Goal: Task Accomplishment & Management: Use online tool/utility

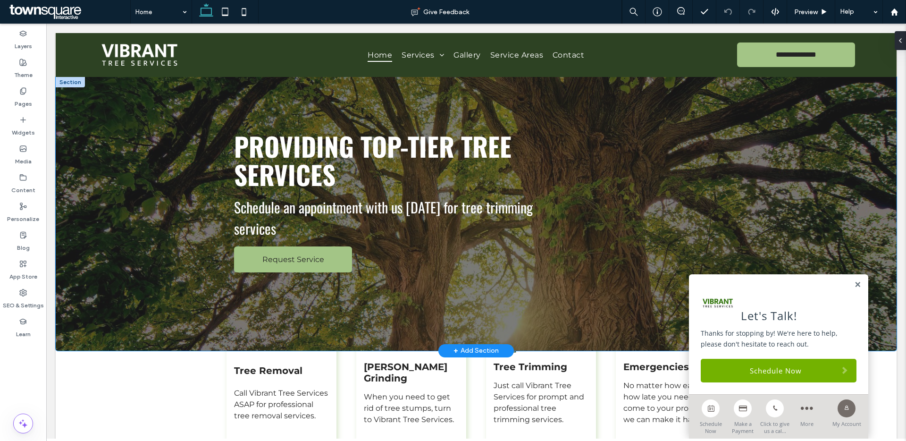
click at [181, 185] on div "Providing Top-Tier Tree Services Schedule an appointment with us today for tree…" at bounding box center [476, 214] width 841 height 274
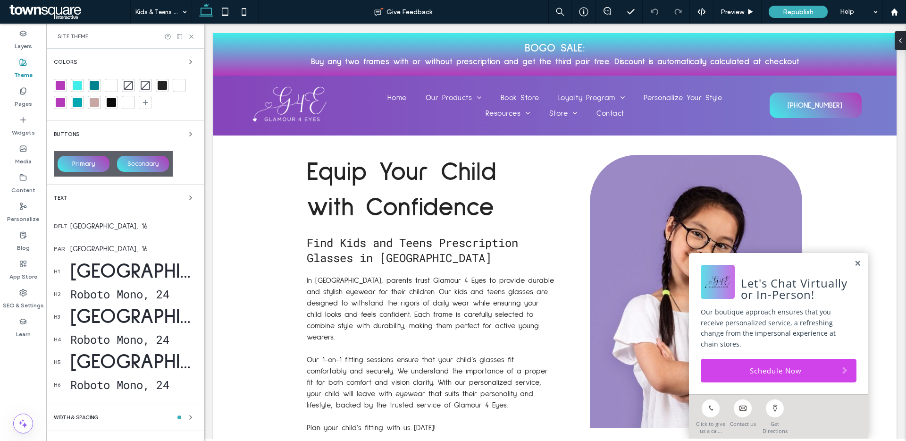
scroll to position [44, 0]
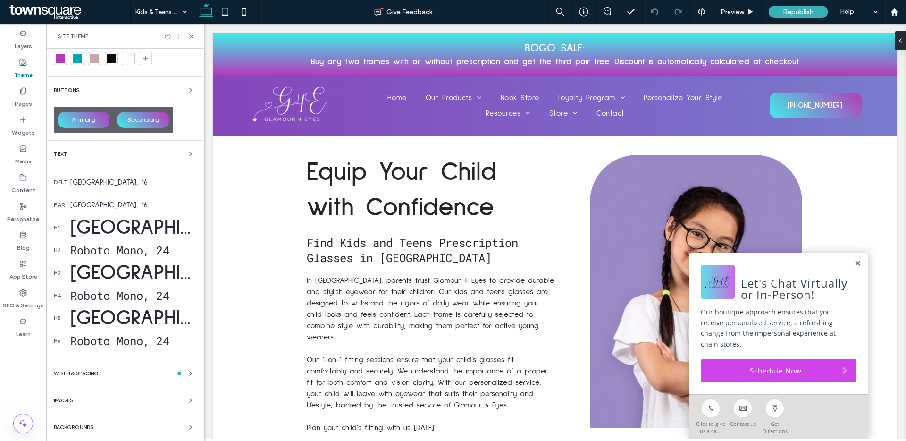
click at [166, 226] on div "Sulphur Point, 55" at bounding box center [133, 227] width 126 height 29
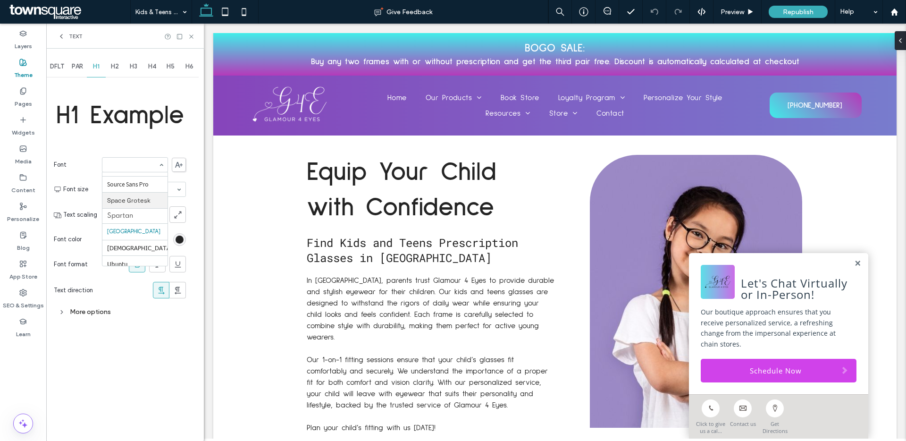
scroll to position [998, 0]
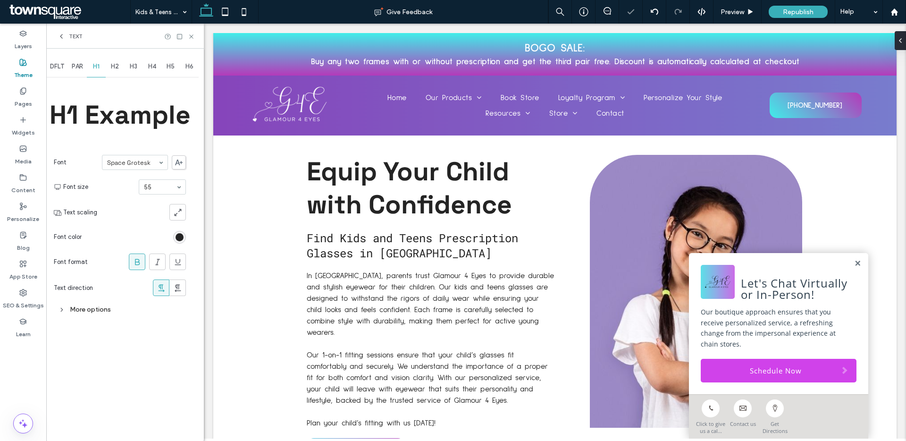
click at [158, 162] on div "Space Grotesk" at bounding box center [135, 162] width 66 height 15
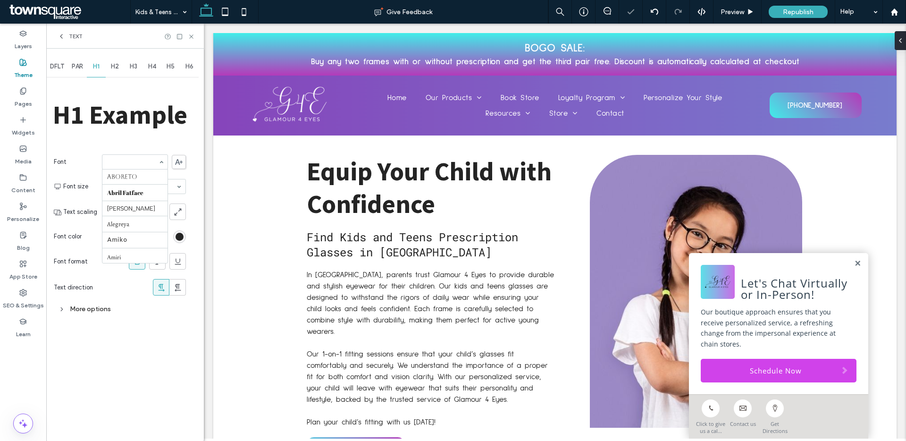
click at [149, 161] on input at bounding box center [132, 162] width 51 height 7
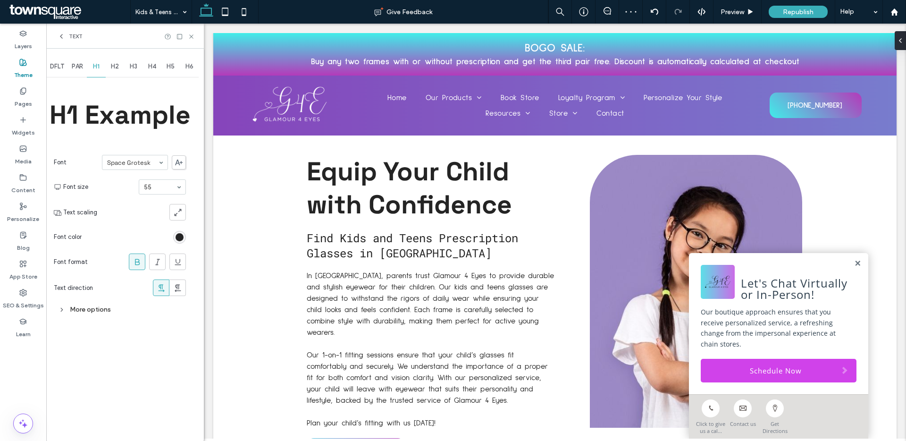
click at [147, 166] on div at bounding box center [134, 162] width 65 height 14
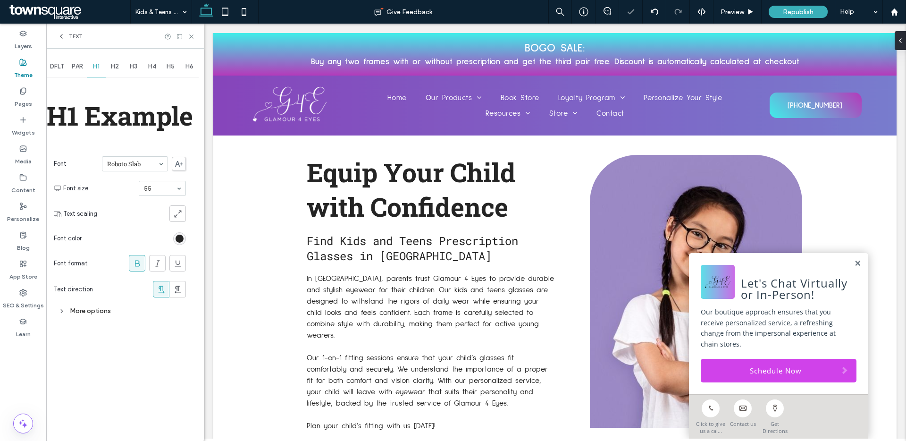
click at [140, 167] on input at bounding box center [132, 163] width 51 height 7
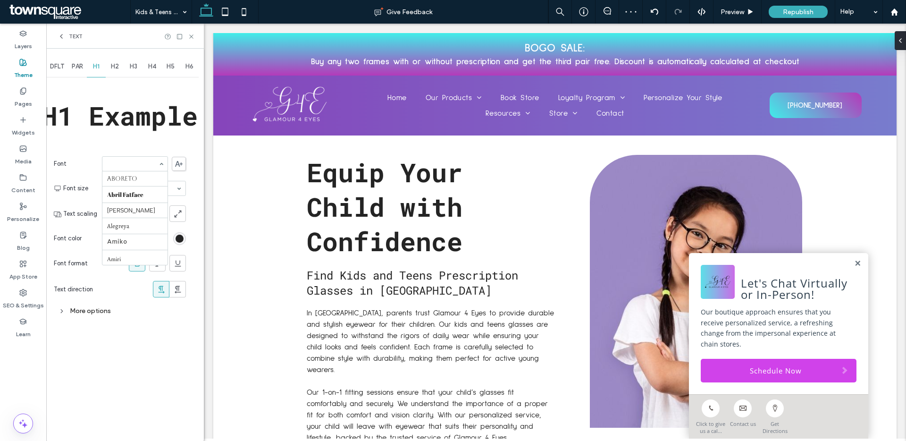
click at [136, 165] on input at bounding box center [132, 163] width 51 height 7
click at [119, 299] on section "Text direction" at bounding box center [120, 289] width 132 height 26
click at [135, 264] on use at bounding box center [137, 263] width 5 height 6
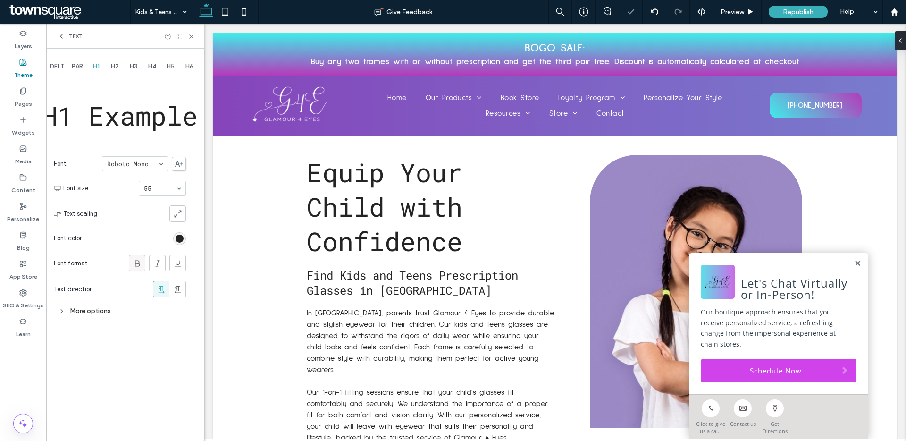
click at [135, 263] on use at bounding box center [137, 263] width 5 height 6
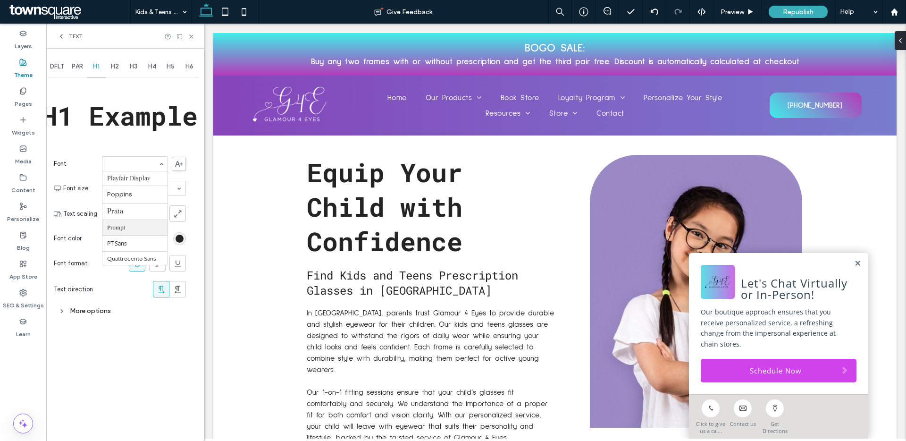
scroll to position [676, 0]
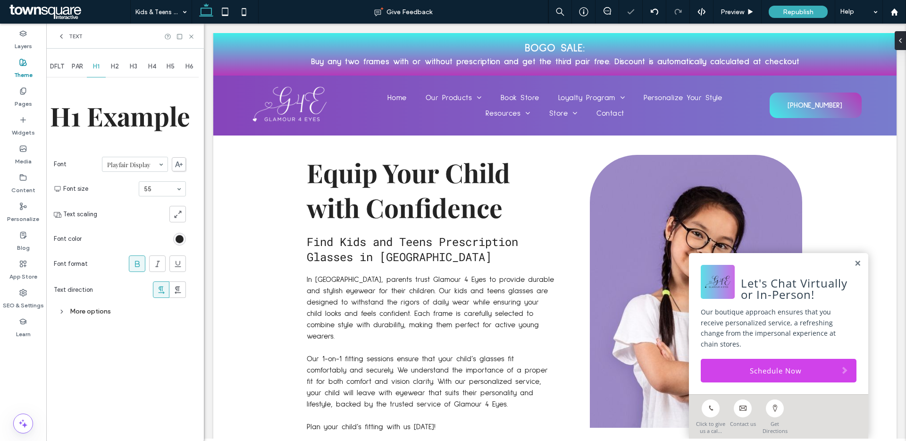
click at [156, 172] on section "Font Playfair Display" at bounding box center [120, 164] width 132 height 25
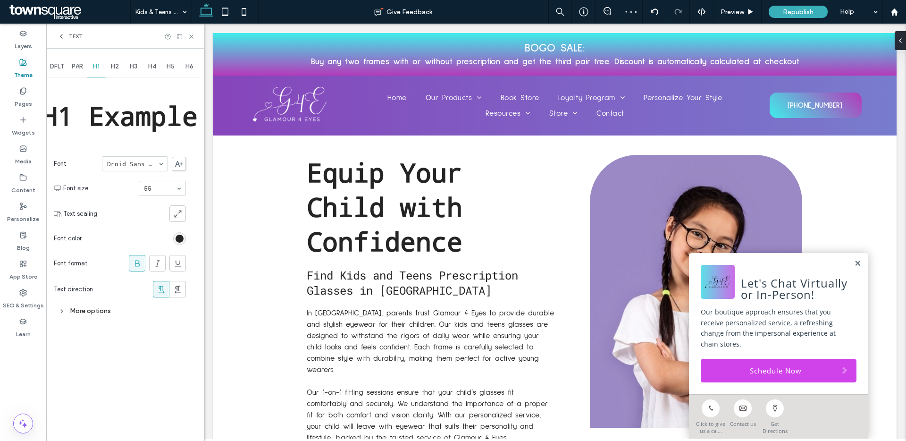
click at [154, 167] on div at bounding box center [134, 164] width 65 height 14
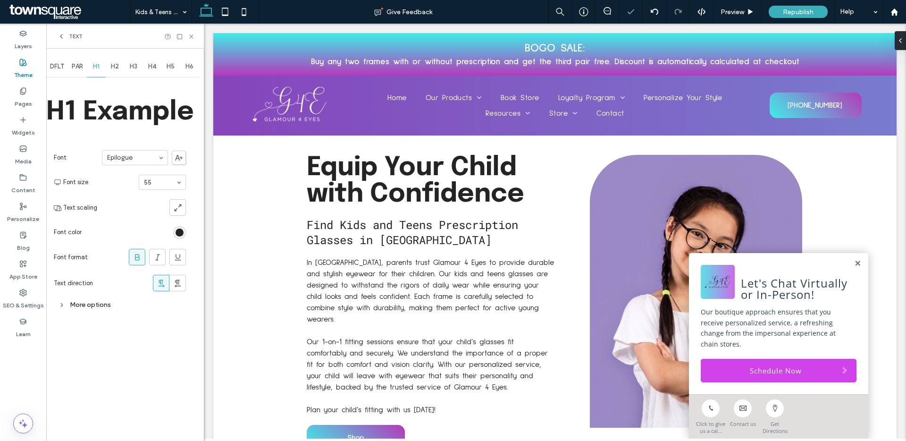
click at [147, 162] on div at bounding box center [134, 158] width 65 height 14
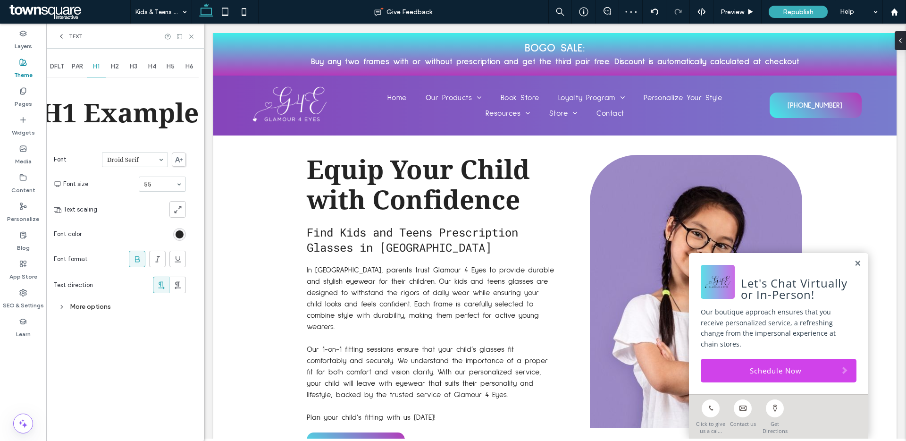
click at [123, 159] on input at bounding box center [132, 159] width 51 height 7
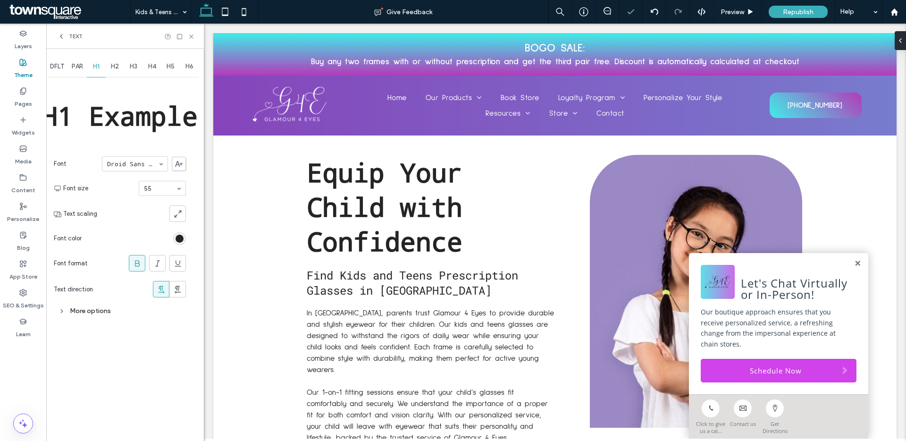
click at [129, 170] on div "Droid Sans Mono" at bounding box center [135, 163] width 66 height 15
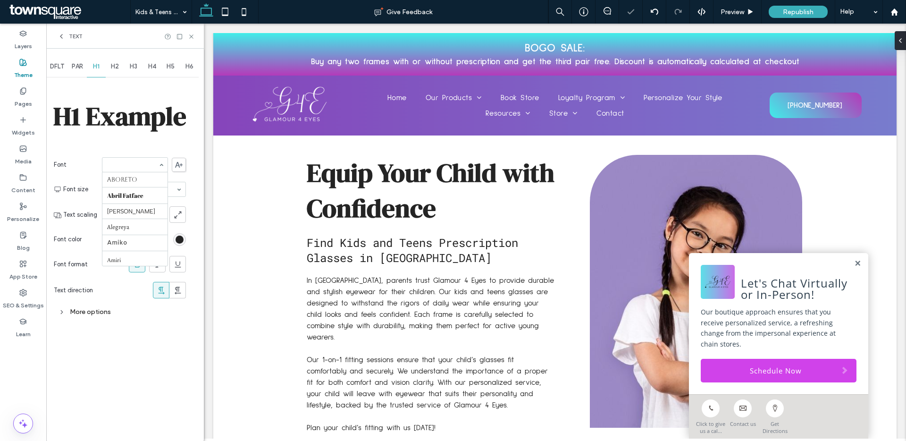
click at [141, 171] on div at bounding box center [134, 165] width 65 height 14
click at [83, 68] on span "PAR" at bounding box center [77, 67] width 11 height 8
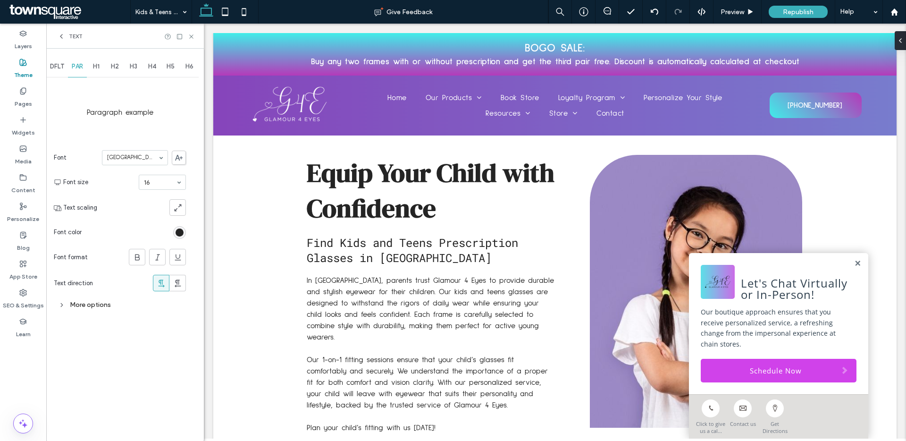
click at [119, 66] on span "H2" at bounding box center [115, 67] width 8 height 8
click at [96, 68] on span "H1" at bounding box center [96, 67] width 7 height 8
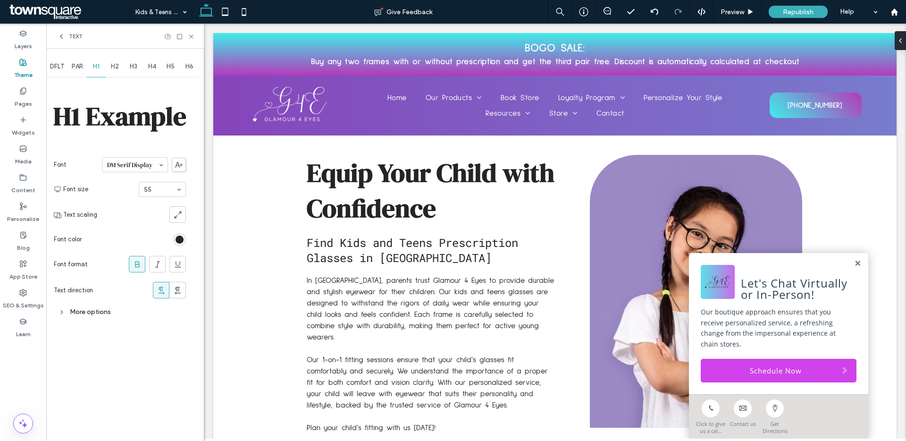
click at [137, 67] on span "H3" at bounding box center [134, 67] width 8 height 8
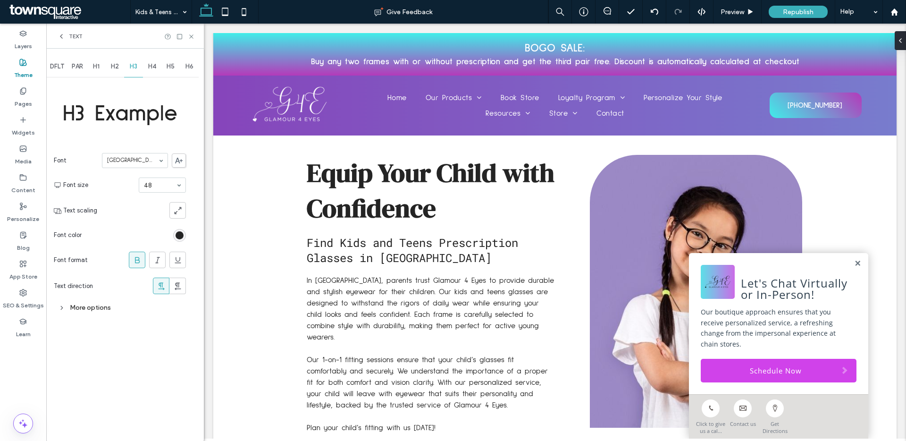
click at [99, 64] on span "H1" at bounding box center [96, 67] width 7 height 8
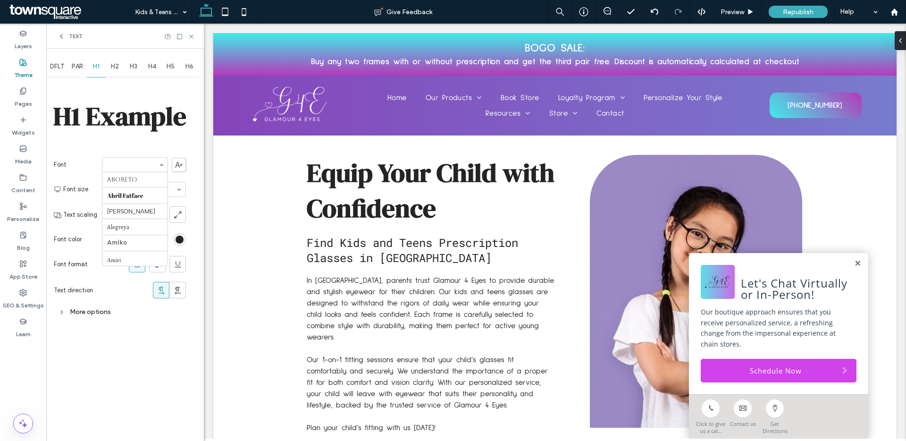
click at [127, 171] on div "Aboreto Abril Fatface Albert Sans Alegreya Amiko Amiri Arapey Arial Barlow Be V…" at bounding box center [135, 164] width 66 height 15
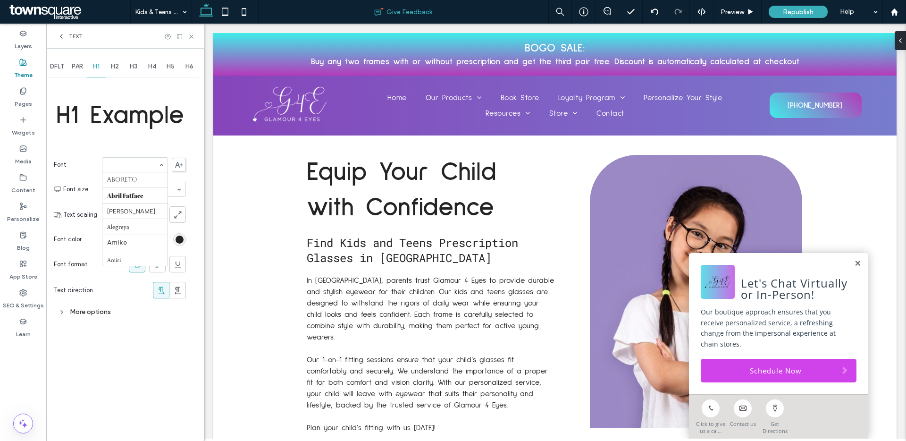
scroll to position [1067, 0]
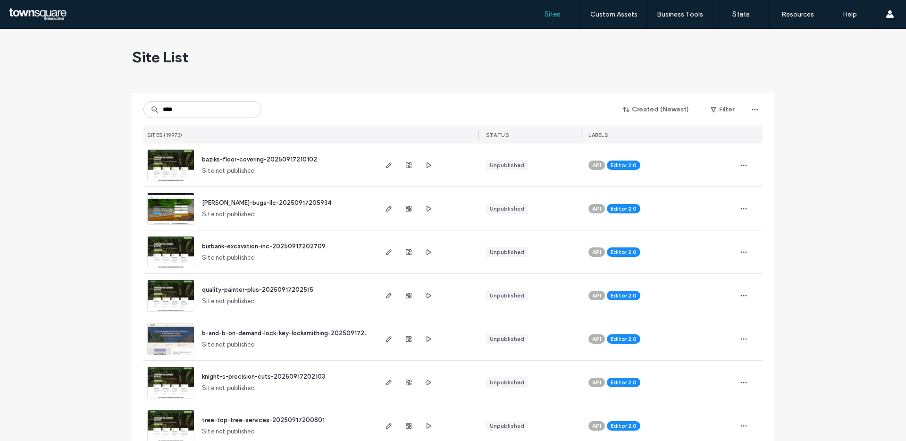
type input "****"
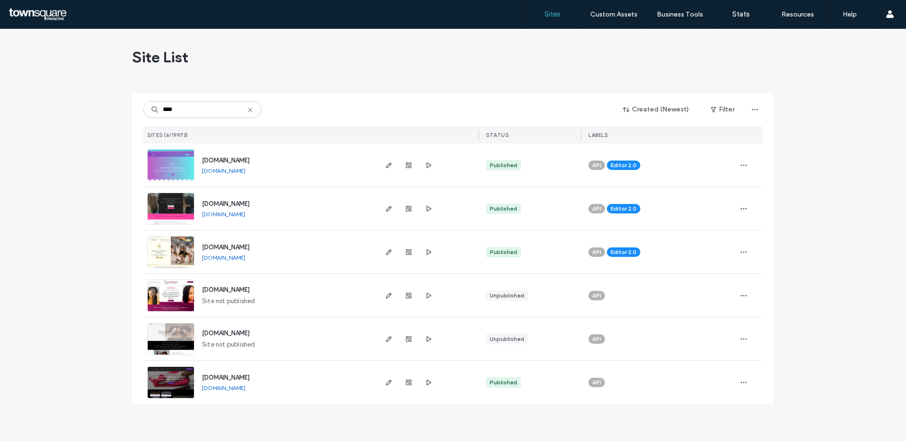
click at [248, 161] on span "www.glamour4eyes.com" at bounding box center [226, 160] width 48 height 7
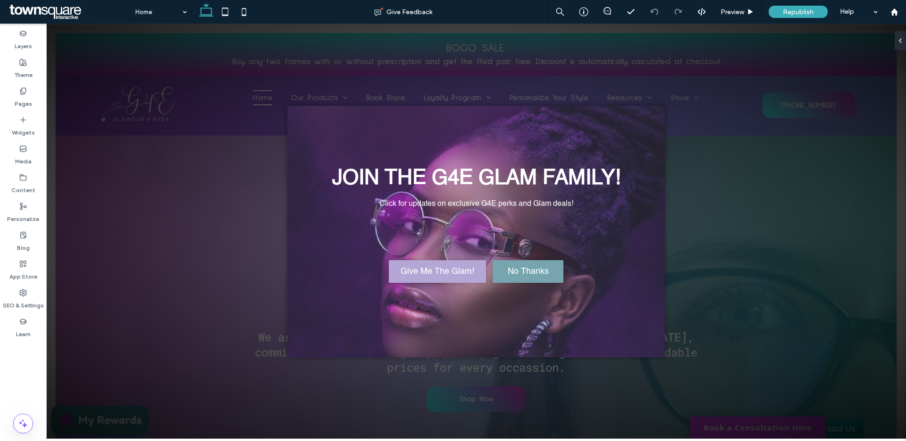
select select "*"
click at [505, 276] on link "No Thanks" at bounding box center [528, 271] width 71 height 23
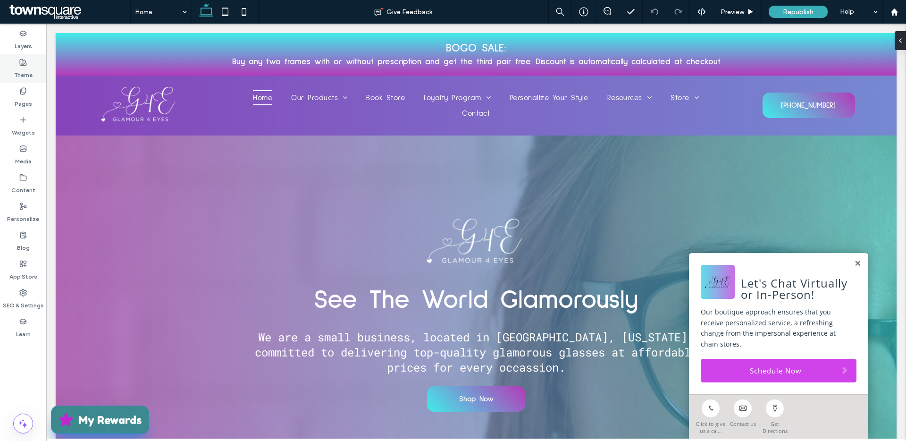
click at [25, 76] on label "Theme" at bounding box center [23, 72] width 18 height 13
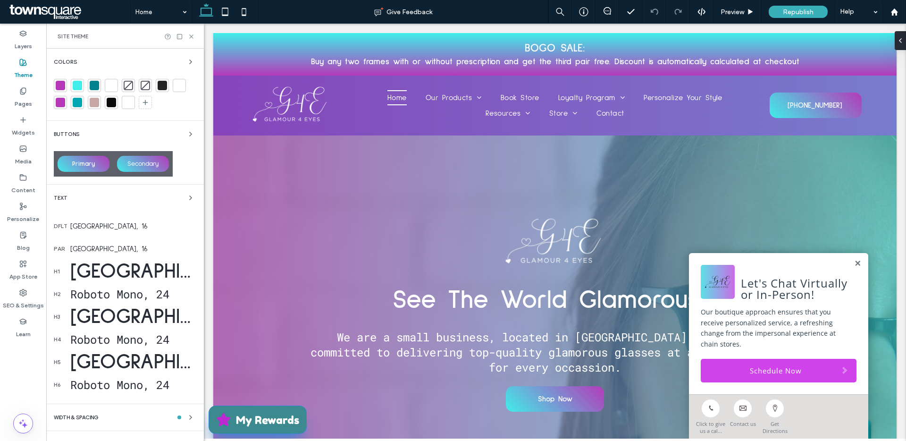
click at [171, 276] on div "Sulphur Point, 55" at bounding box center [133, 271] width 126 height 29
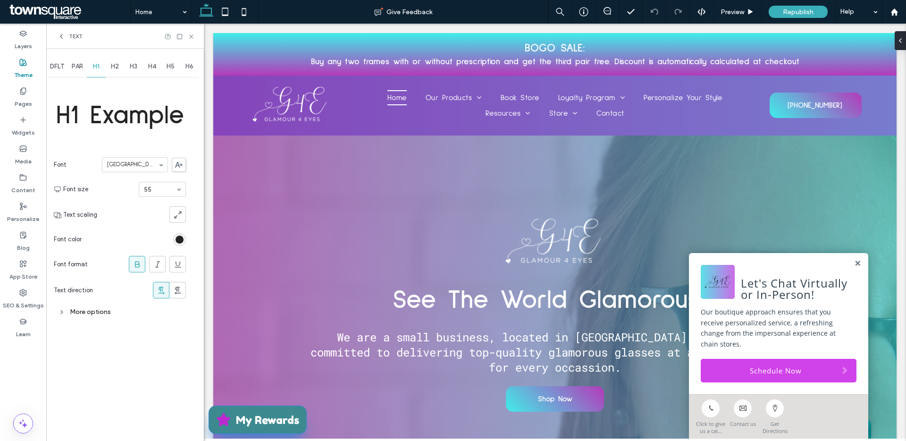
click at [183, 158] on span at bounding box center [179, 165] width 14 height 14
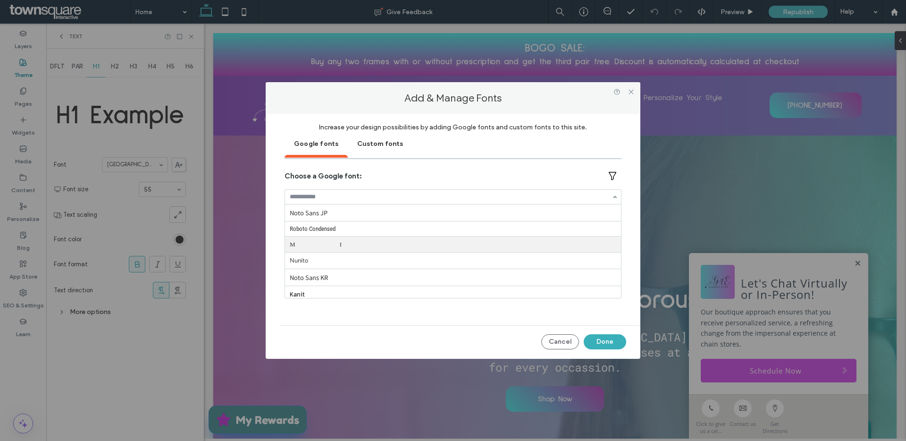
scroll to position [30, 0]
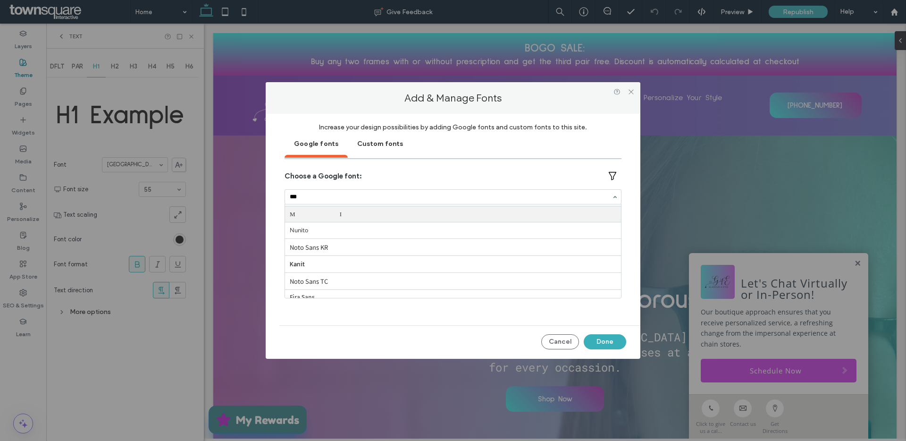
type input "****"
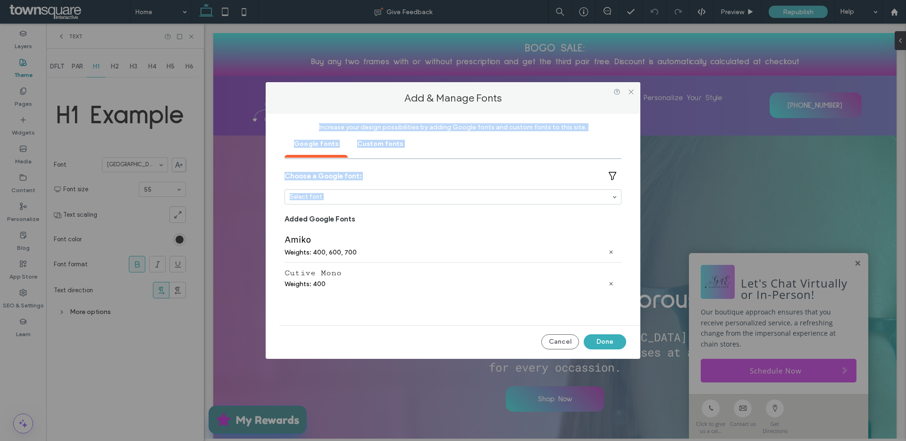
drag, startPoint x: 582, startPoint y: 303, endPoint x: 562, endPoint y: 210, distance: 95.2
click at [562, 210] on div "Choose a Google font: Select font Added Google Fonts Amiko Weights: 400, 600, 7…" at bounding box center [453, 245] width 337 height 152
drag, startPoint x: 481, startPoint y: 162, endPoint x: 532, endPoint y: 301, distance: 147.7
click at [532, 301] on div "Choose a Google font: Select font Added Google Fonts Amiko Weights: 400, 600, 7…" at bounding box center [453, 239] width 337 height 161
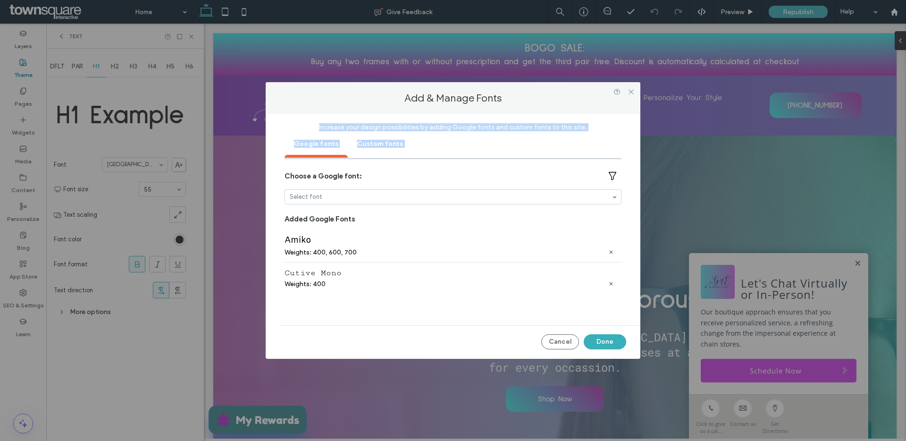
click at [532, 301] on div "Amiko Weights: 400, 600, 700 Cutive Mono Weights: 400" at bounding box center [453, 274] width 337 height 91
click at [479, 284] on div "Weights: 400" at bounding box center [453, 284] width 337 height 8
click at [612, 337] on button "Done" at bounding box center [605, 341] width 42 height 15
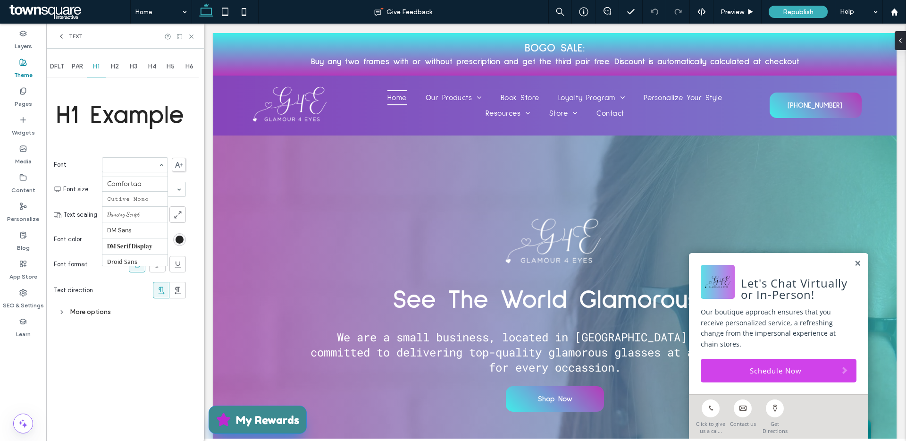
scroll to position [165, 0]
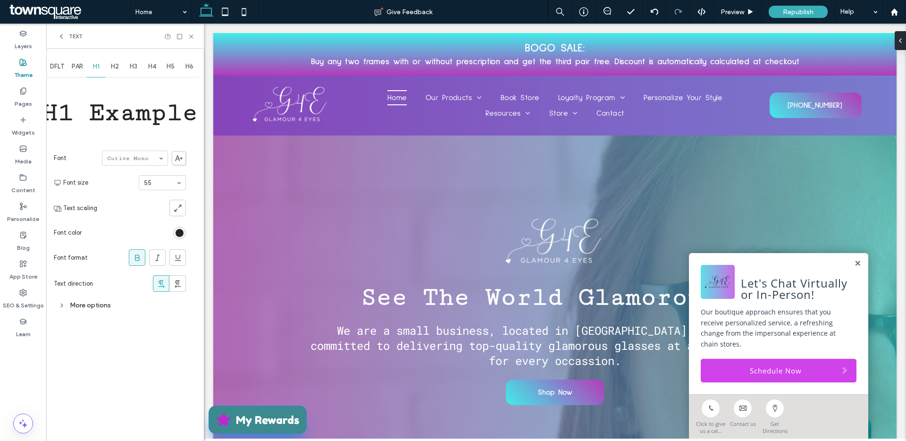
click at [74, 61] on div "PAR" at bounding box center [77, 66] width 19 height 21
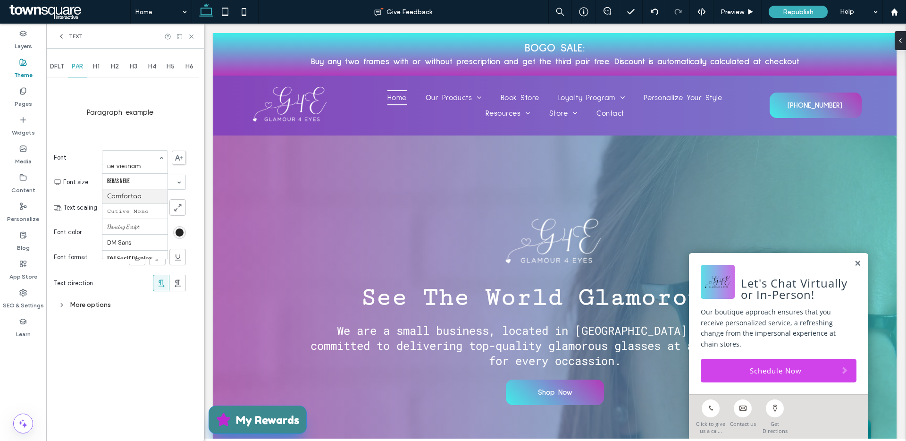
scroll to position [163, 0]
click at [61, 65] on span "DFLT" at bounding box center [57, 67] width 14 height 8
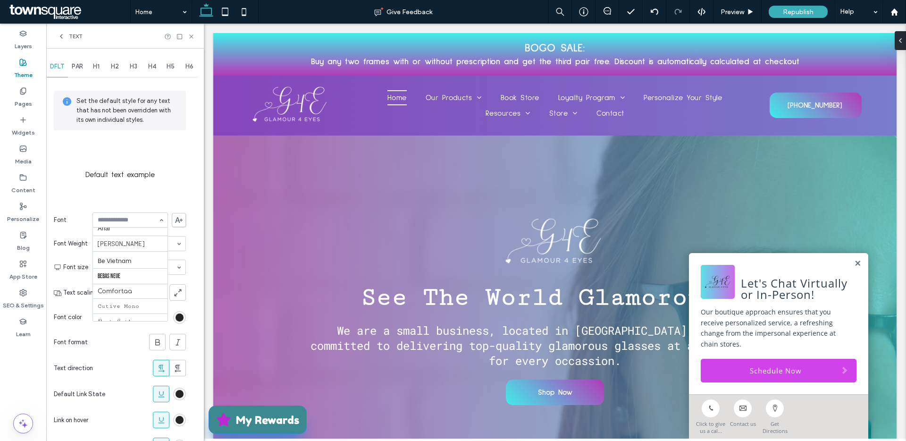
scroll to position [125, 0]
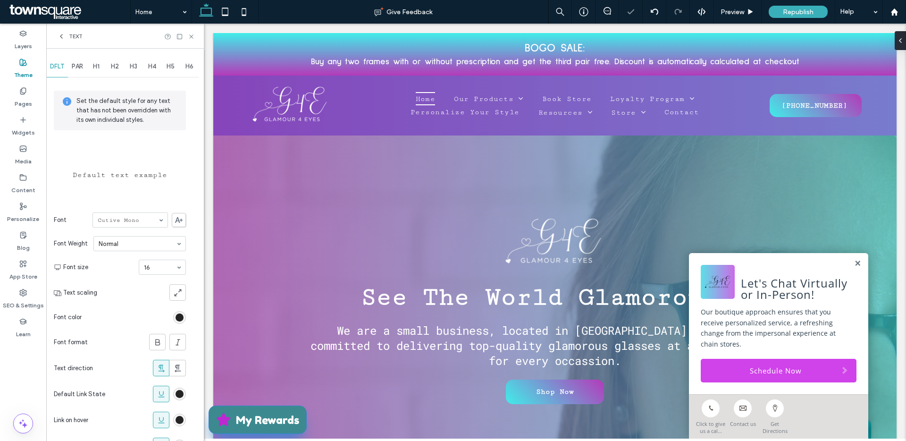
click at [119, 68] on div "H2" at bounding box center [115, 66] width 19 height 21
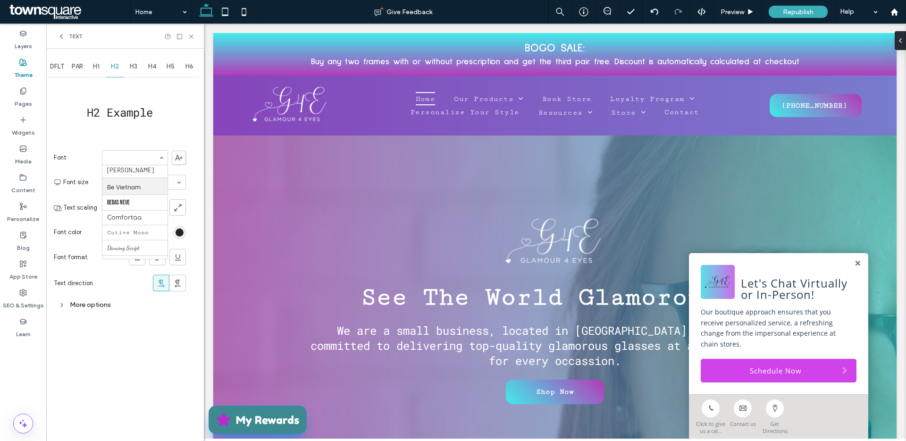
scroll to position [136, 0]
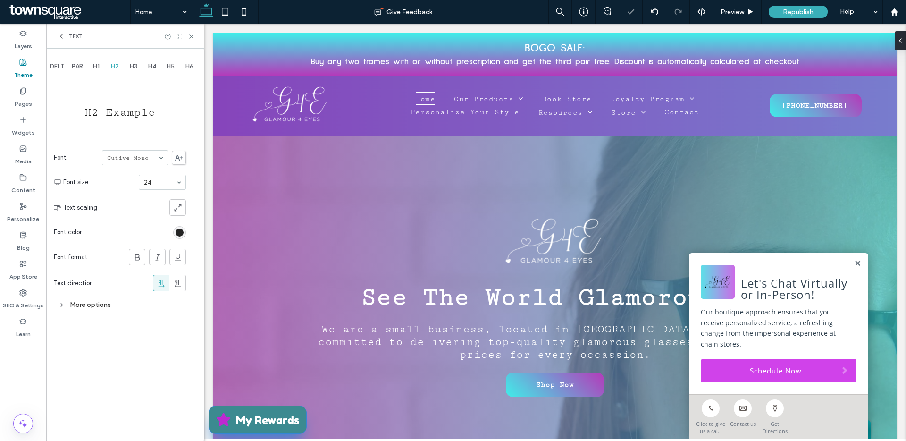
click at [137, 63] on span "H3" at bounding box center [134, 67] width 8 height 8
click at [140, 149] on span at bounding box center [143, 205] width 8 height 237
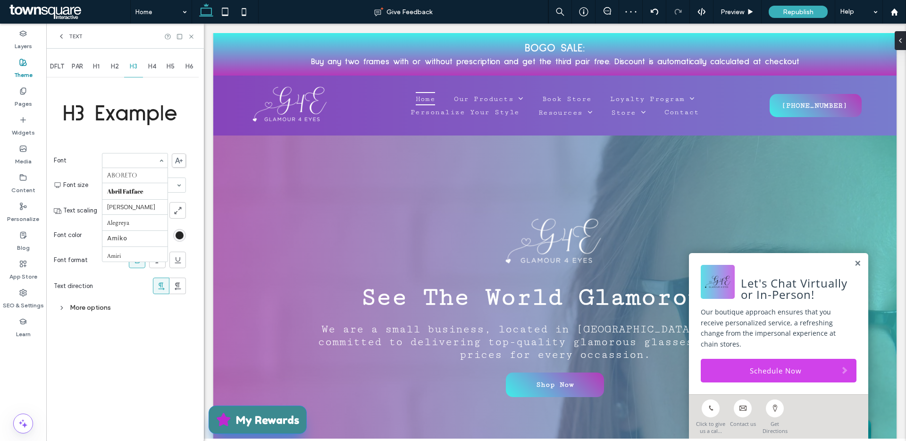
scroll to position [190, 0]
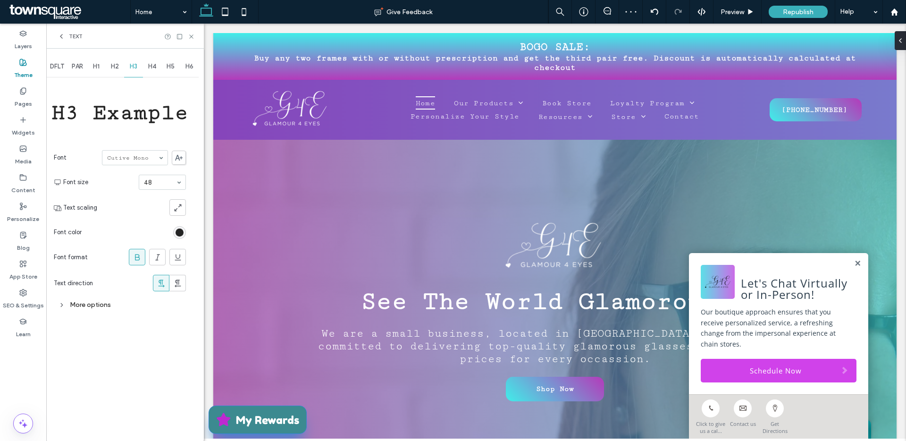
click at [155, 66] on span "H4" at bounding box center [152, 67] width 8 height 8
click at [169, 68] on span "H5" at bounding box center [171, 67] width 8 height 8
click at [185, 68] on div "H6" at bounding box center [189, 66] width 19 height 21
click at [171, 107] on div "H6 Example Font Cutive Mono Font size 24 Text scaling Font color Font format Te…" at bounding box center [120, 196] width 132 height 234
drag, startPoint x: 167, startPoint y: 107, endPoint x: 164, endPoint y: 124, distance: 16.7
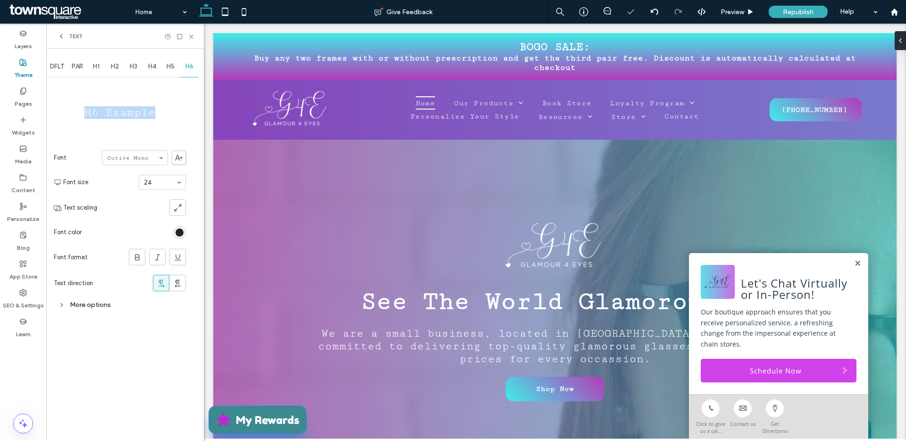
click at [164, 124] on div "H6 Example Font Cutive Mono Font size 24 Text scaling Font color Font format Te…" at bounding box center [120, 196] width 132 height 234
click at [160, 122] on div "H6 Example Font Cutive Mono Font size 24 Text scaling Font color Font format Te…" at bounding box center [120, 196] width 132 height 234
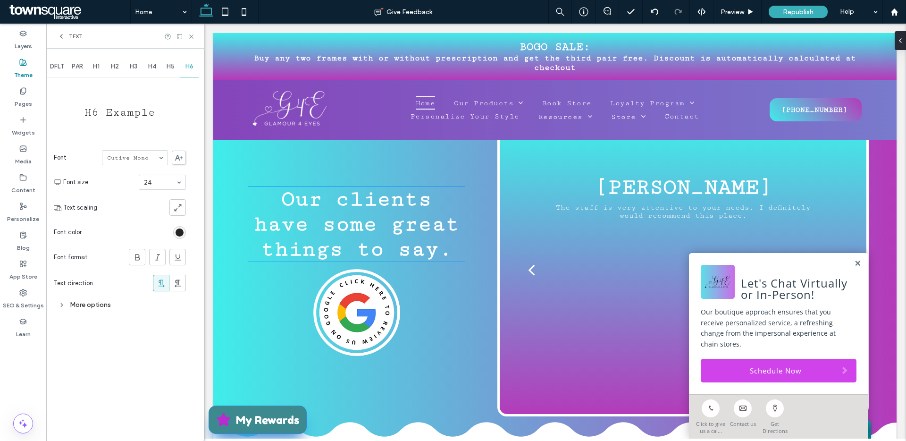
scroll to position [4043, 0]
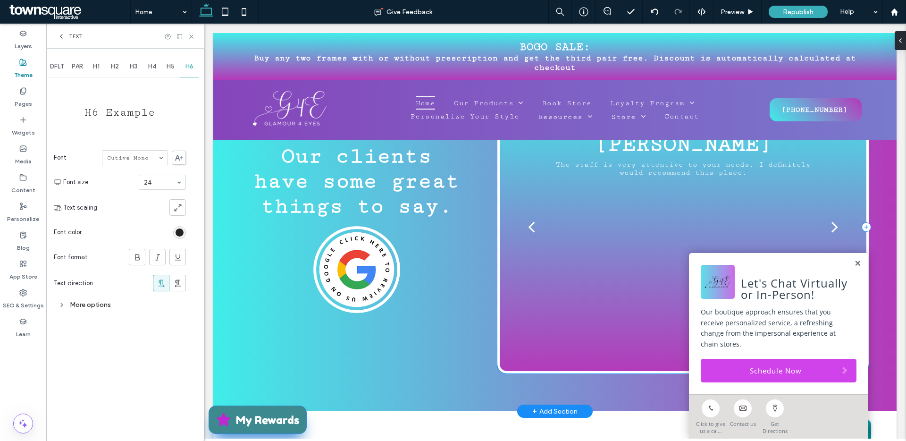
click at [515, 332] on div "Ky Lawrence The staff is very attentive to your needs. I definitely would recom…" at bounding box center [683, 227] width 371 height 293
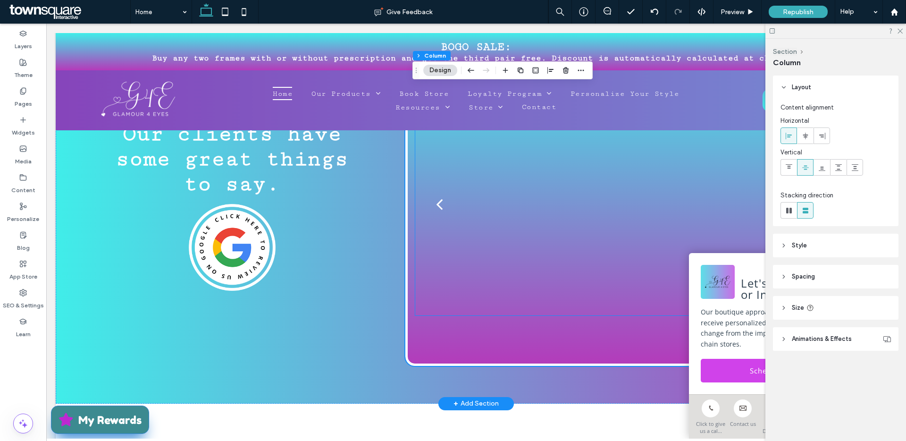
scroll to position [4100, 0]
click at [546, 365] on div "Mecca Holloway Informative, great choices a a a a" at bounding box center [633, 204] width 456 height 322
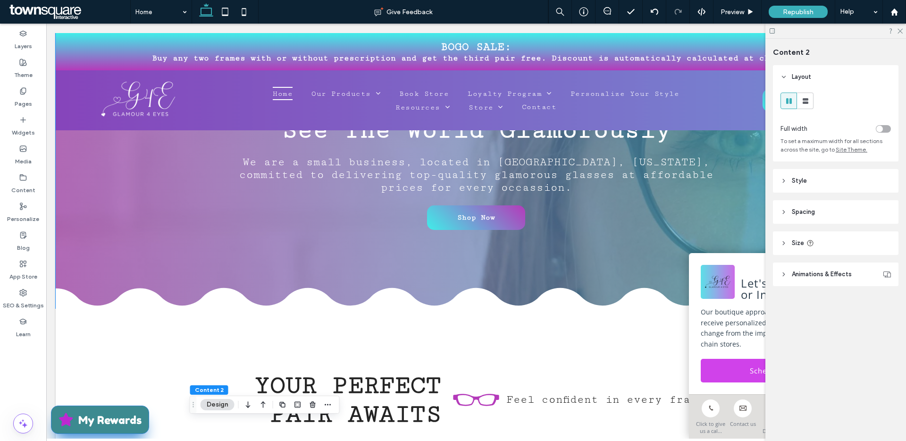
scroll to position [200, 0]
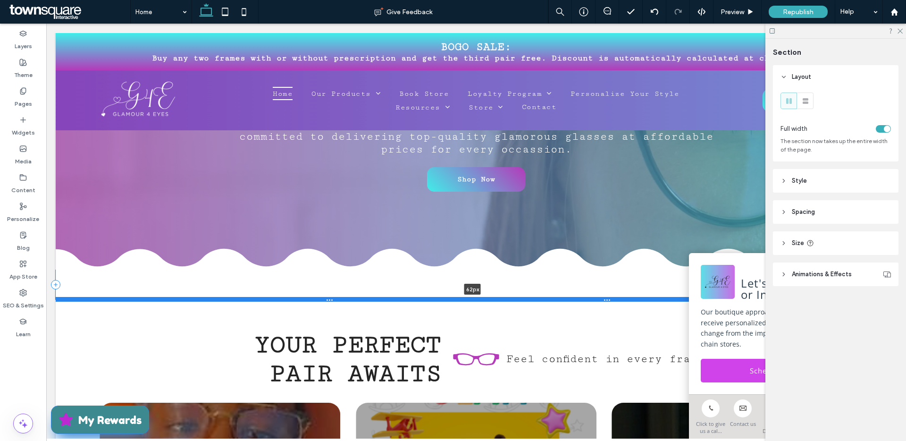
click at [170, 297] on div at bounding box center [473, 299] width 834 height 5
type input "**"
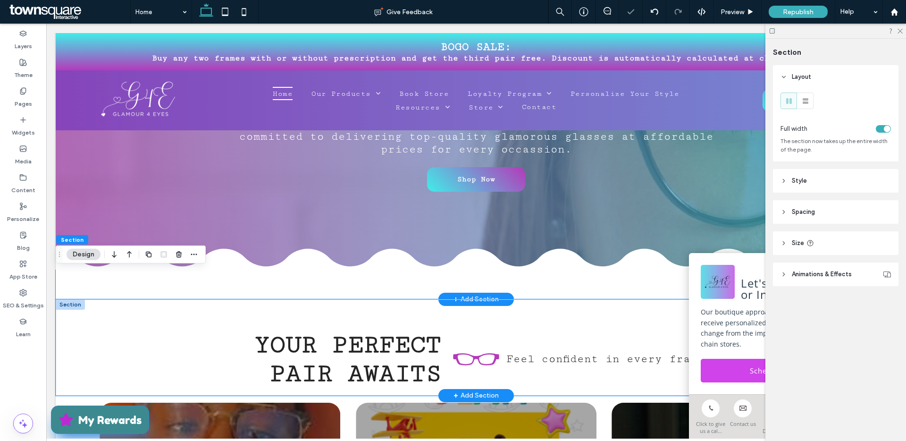
click at [177, 335] on div "Your Perfect Pair Awaits Feel confident in every frame" at bounding box center [476, 347] width 841 height 96
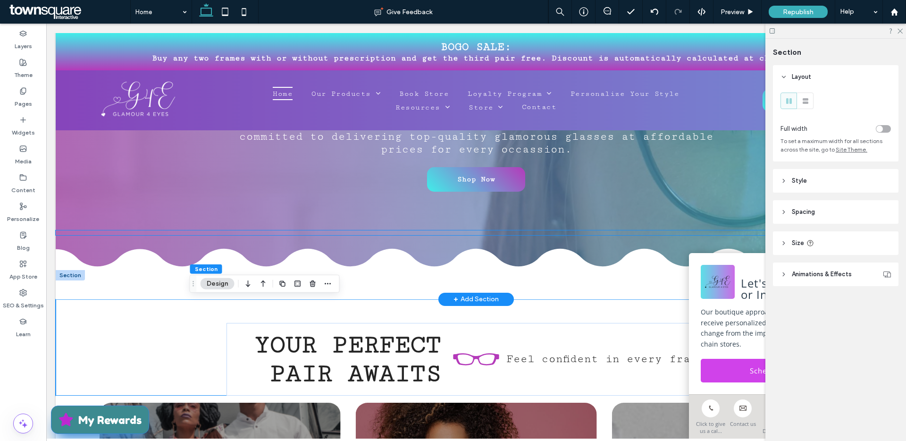
click at [167, 250] on icon at bounding box center [476, 266] width 841 height 68
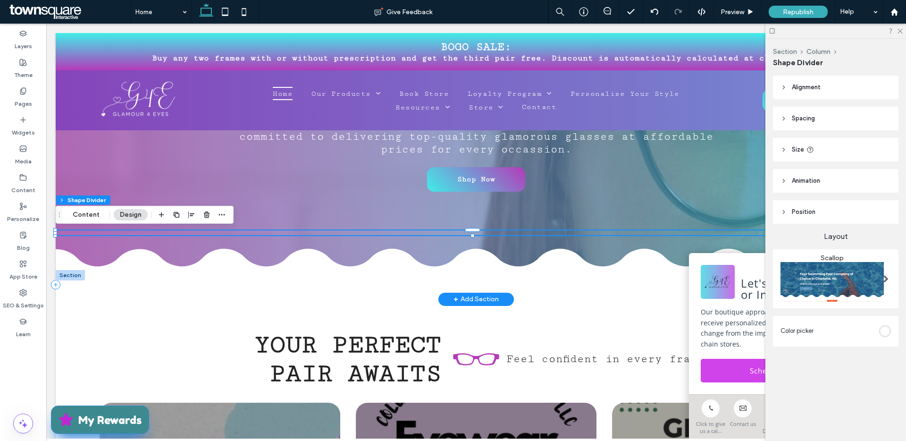
click at [252, 283] on icon at bounding box center [476, 274] width 841 height 51
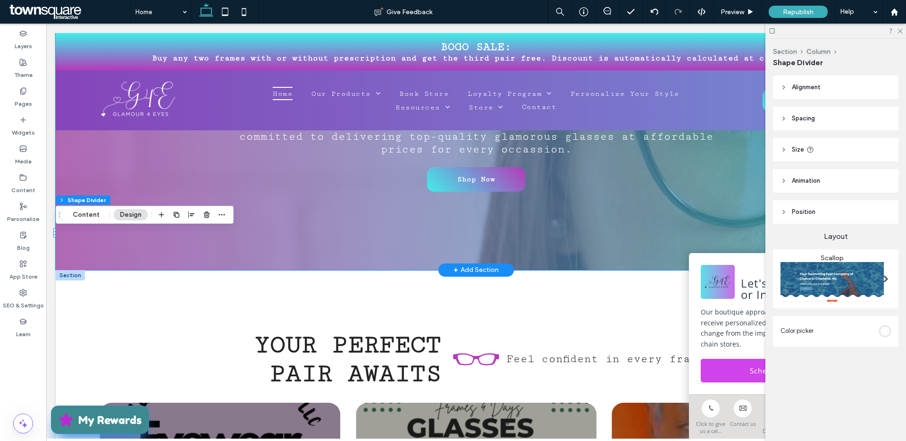
click at [161, 161] on div at bounding box center [476, 100] width 841 height 340
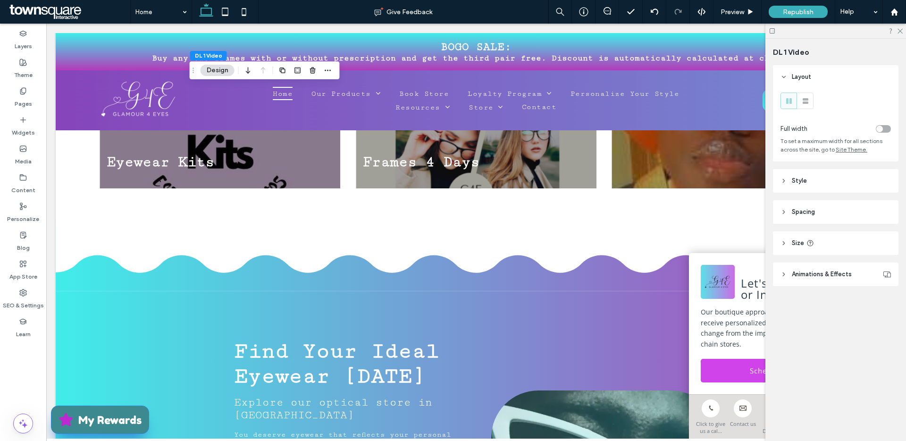
scroll to position [531, 0]
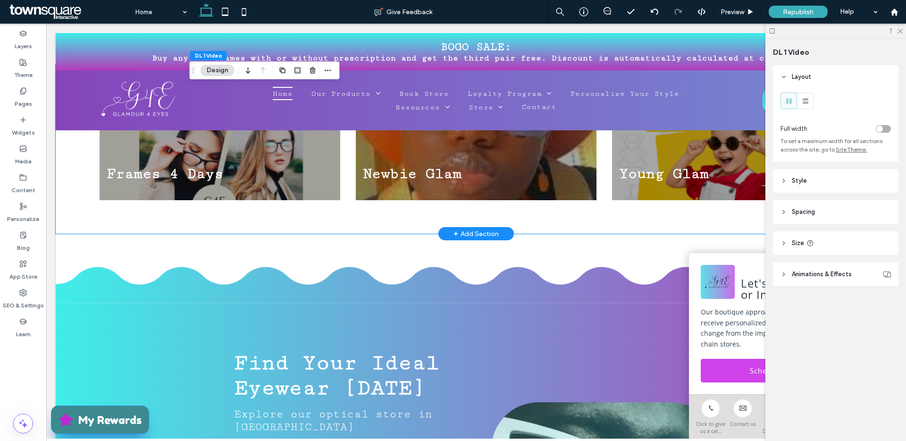
click at [240, 236] on div at bounding box center [473, 233] width 834 height 5
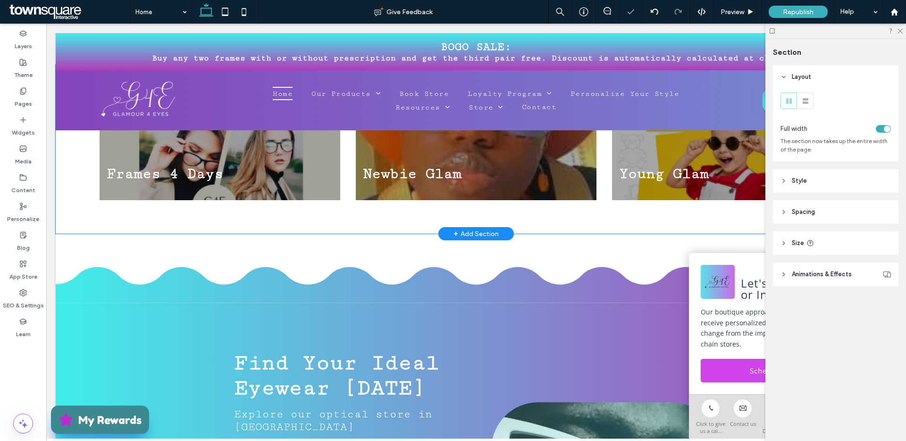
type input "***"
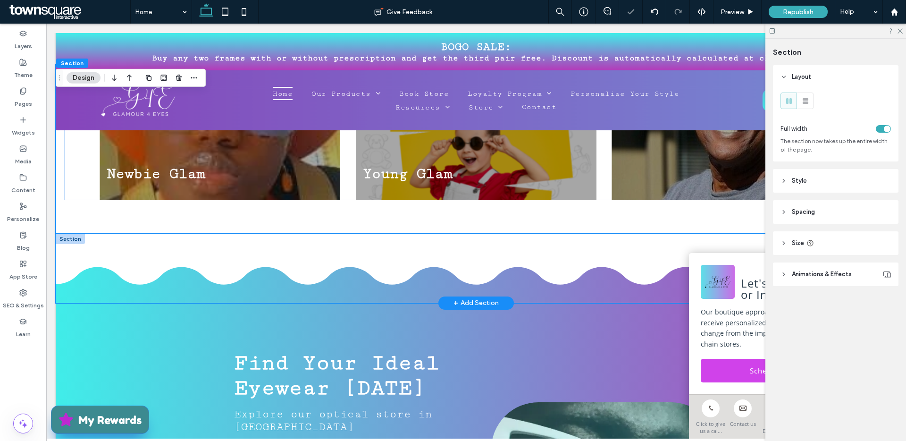
click at [240, 270] on icon at bounding box center [476, 259] width 841 height 51
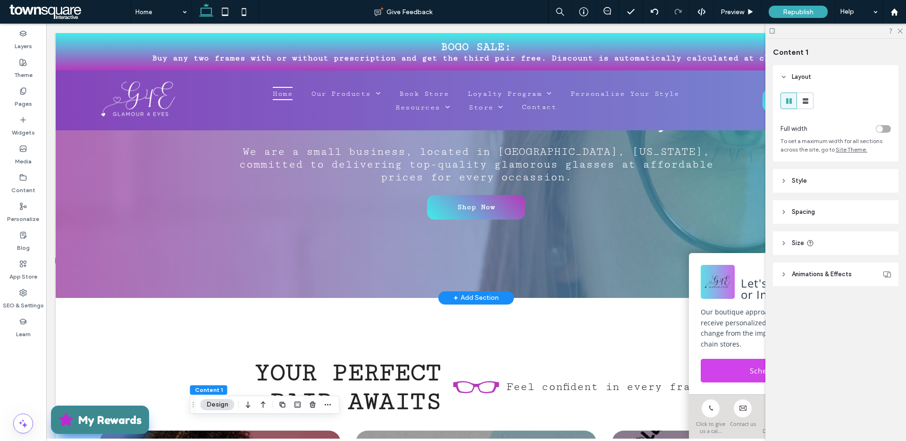
scroll to position [0, 0]
